Goal: Check status

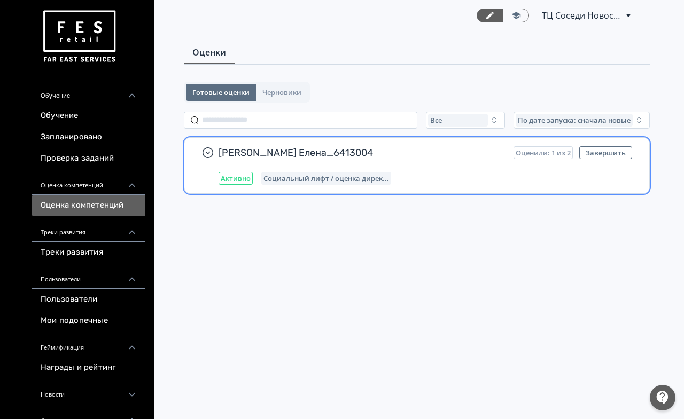
click at [322, 175] on span "Социальный лифт / оценка дирек..." at bounding box center [326, 178] width 126 height 9
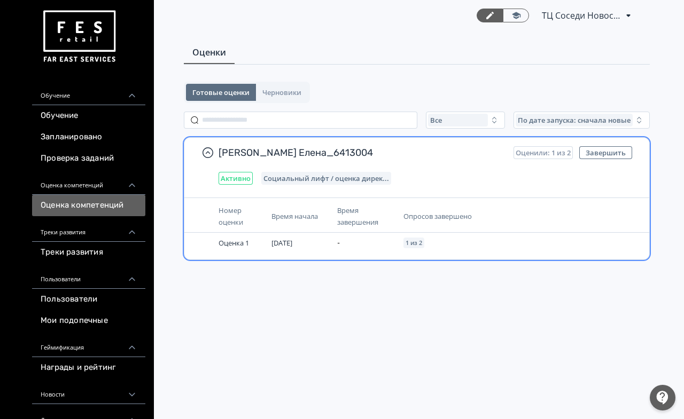
click at [292, 174] on span "Социальный лифт / оценка дирек..." at bounding box center [326, 178] width 126 height 9
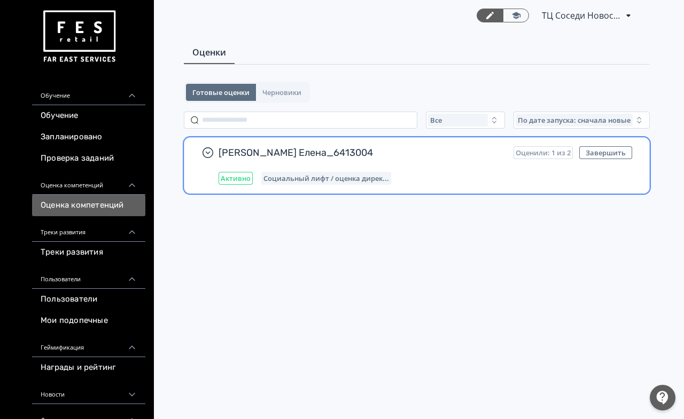
click at [243, 178] on span "Активно" at bounding box center [236, 178] width 30 height 9
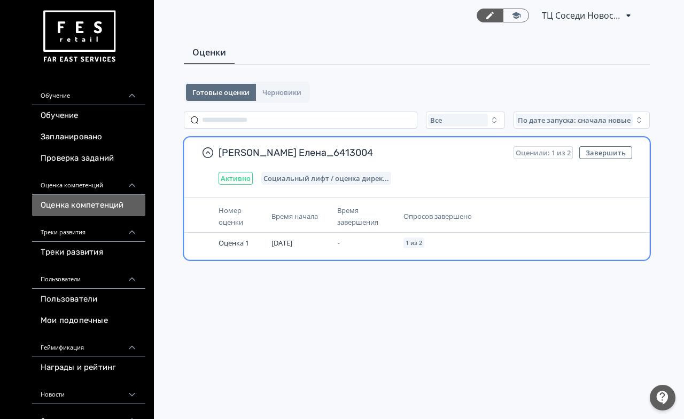
click at [235, 225] on span "Номер оценки" at bounding box center [231, 216] width 25 height 21
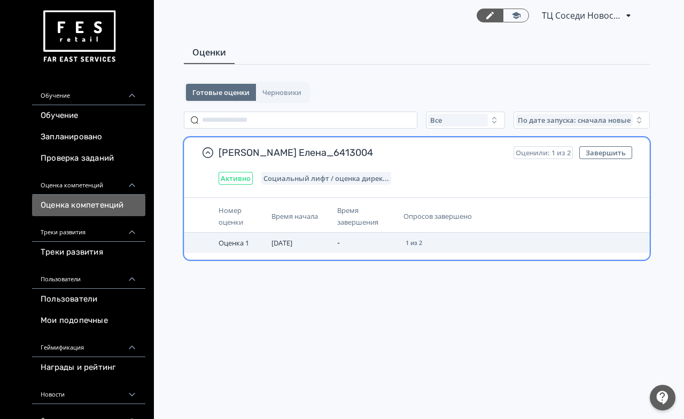
click at [241, 246] on span "Оценка 1" at bounding box center [234, 243] width 30 height 10
click at [417, 245] on span "1 из 2" at bounding box center [413, 243] width 17 height 6
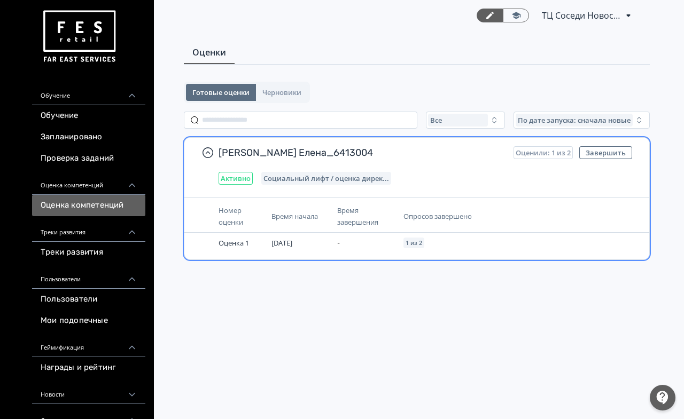
click at [338, 217] on span "Время завершения" at bounding box center [357, 216] width 41 height 21
click at [298, 214] on span "Время начала" at bounding box center [294, 217] width 46 height 10
click at [315, 175] on span "Социальный лифт / оценка дирек..." at bounding box center [326, 178] width 126 height 9
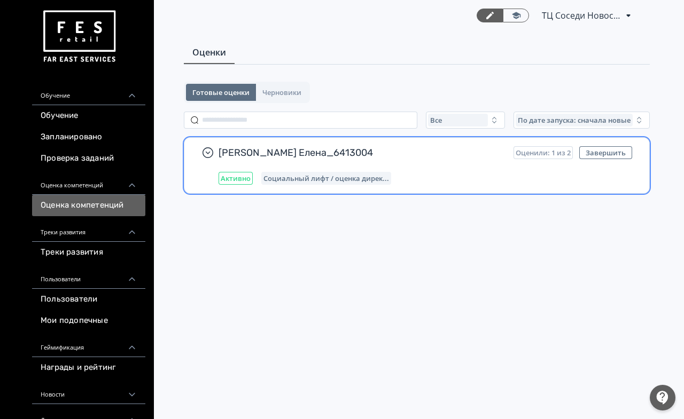
click at [315, 175] on span "Социальный лифт / оценка дирек..." at bounding box center [326, 178] width 126 height 9
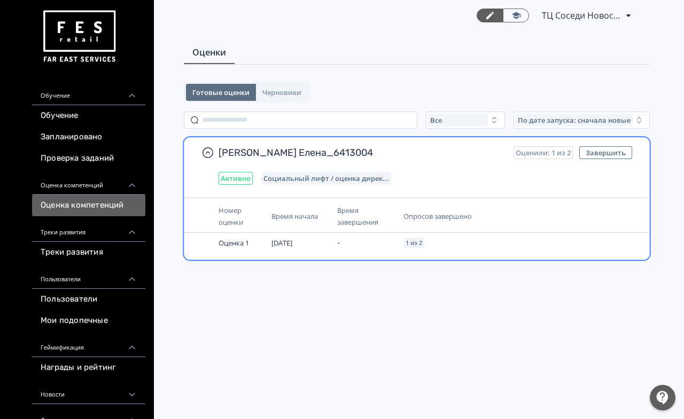
click at [548, 154] on span "Оценили: 1 из 2" at bounding box center [543, 153] width 55 height 9
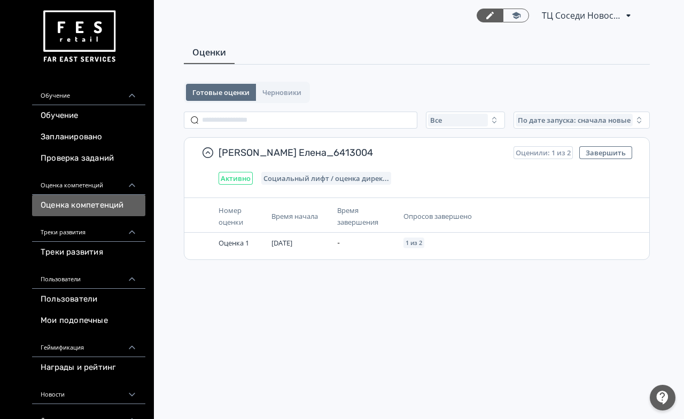
click at [586, 14] on span "ТЦ Соседи Новосибирск СИН 6413004" at bounding box center [582, 15] width 80 height 13
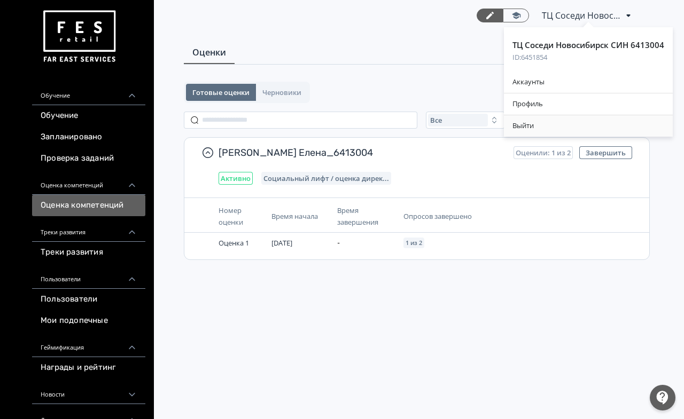
click at [529, 129] on div "Выйти" at bounding box center [588, 125] width 169 height 21
